Goal: Information Seeking & Learning: Learn about a topic

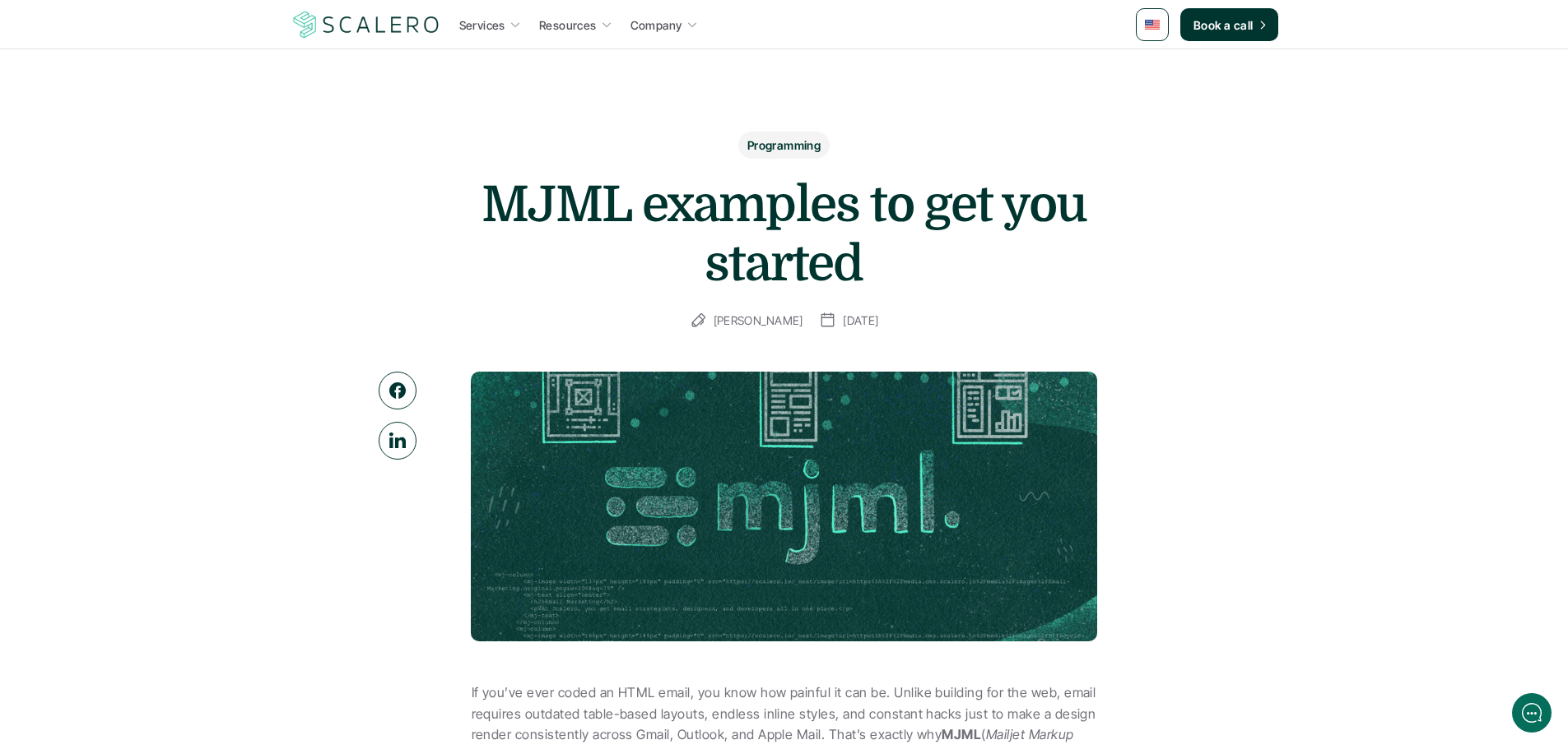
click at [488, 25] on p "Services" at bounding box center [482, 25] width 46 height 17
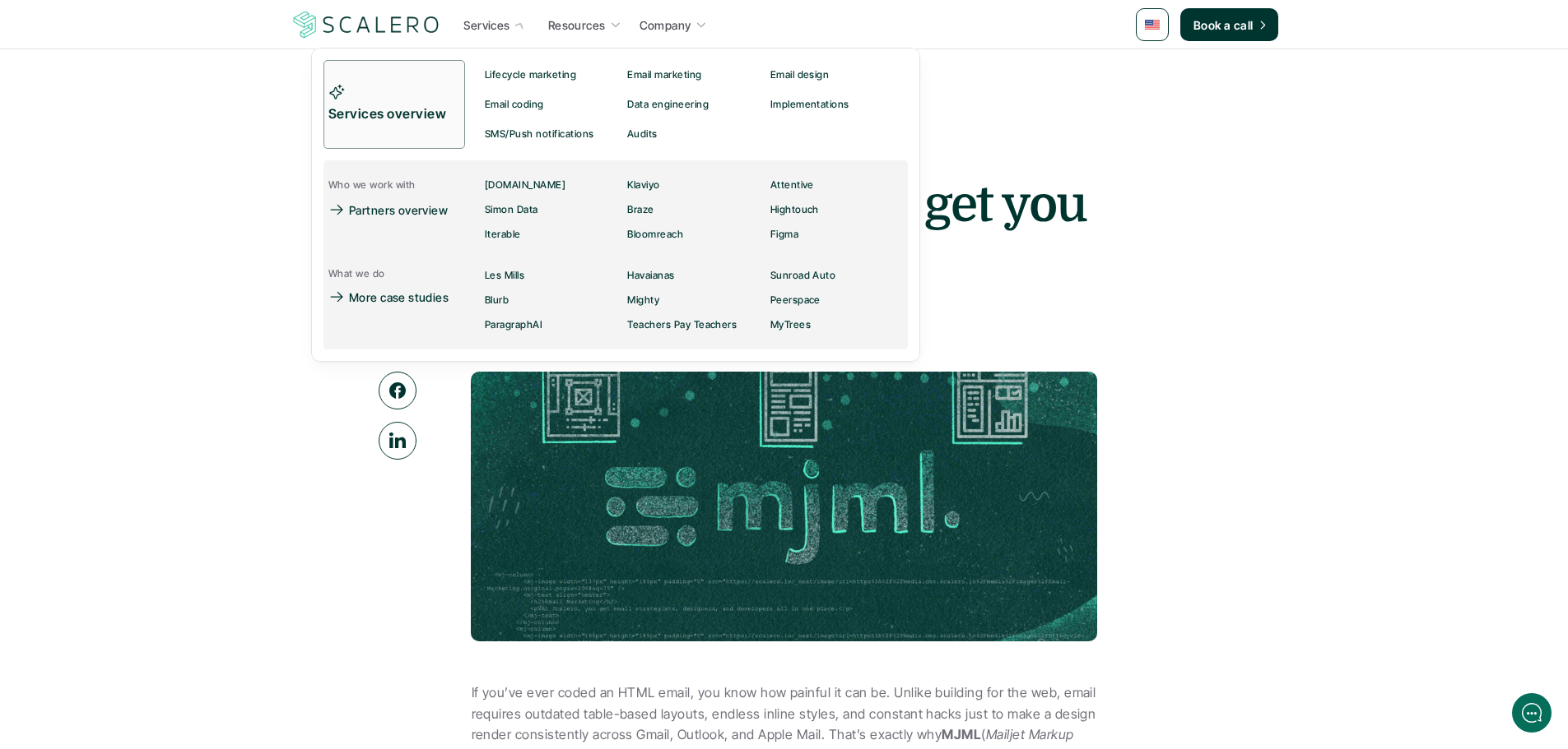
click at [512, 25] on link "Services" at bounding box center [494, 25] width 81 height 30
click at [788, 74] on p "Email design" at bounding box center [799, 75] width 59 height 12
click at [443, 95] on link "Services overview" at bounding box center [395, 105] width 142 height 89
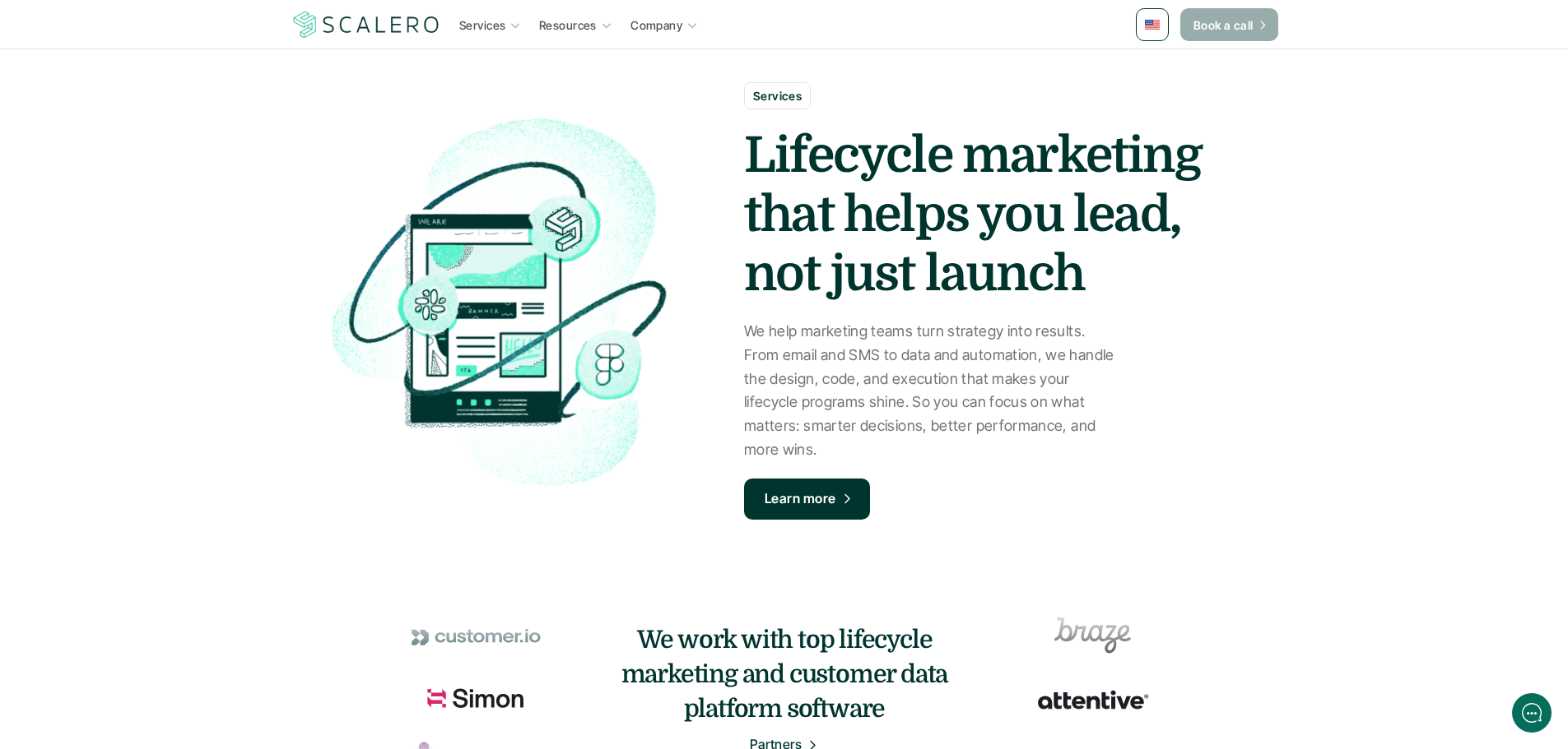
click at [1261, 24] on icon at bounding box center [1262, 25] width 12 height 14
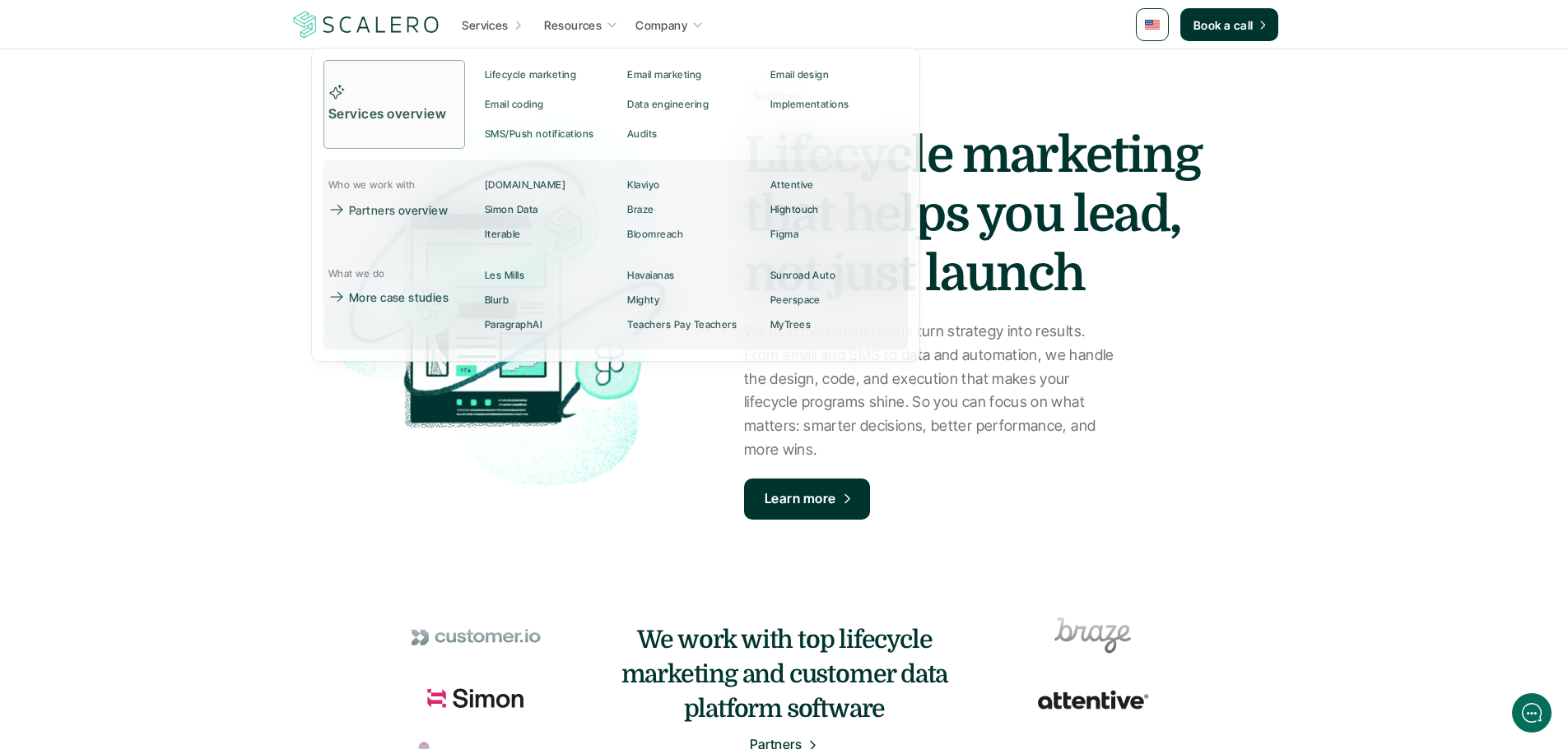
click at [508, 32] on link "Services" at bounding box center [492, 25] width 77 height 30
